Goal: Complete application form

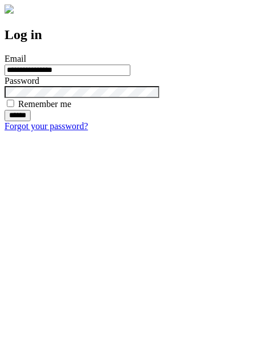
type input "**********"
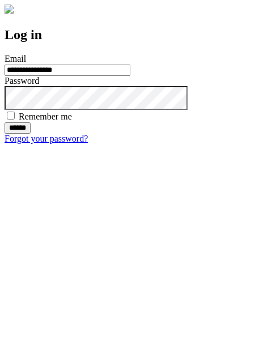
click at [31, 134] on input "******" at bounding box center [18, 127] width 26 height 11
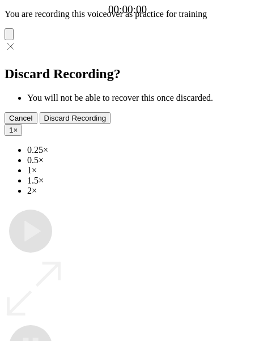
type input "**********"
